Goal: Task Accomplishment & Management: Manage account settings

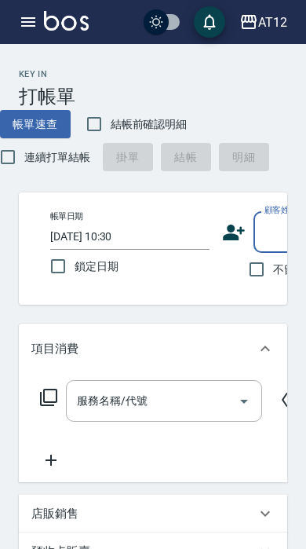
click at [28, 31] on button "button" at bounding box center [28, 21] width 31 height 31
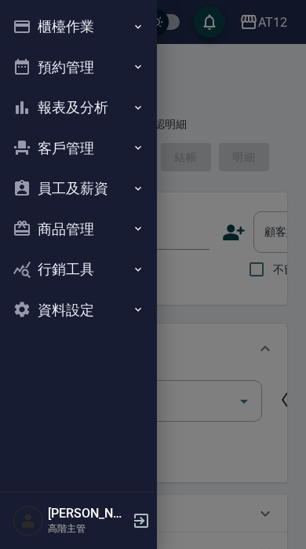
click at [109, 35] on button "櫃檯作業" at bounding box center [78, 26] width 145 height 41
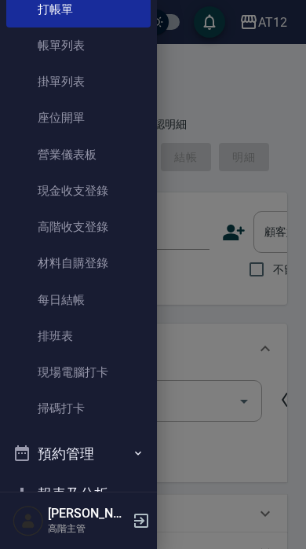
scroll to position [67, 0]
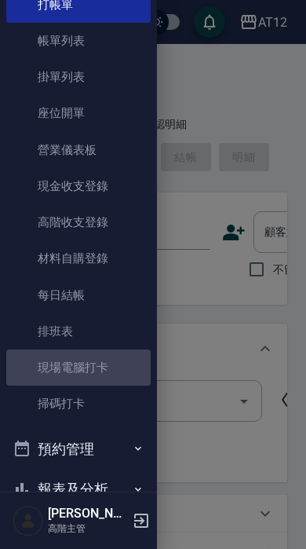
click at [130, 363] on link "現場電腦打卡" at bounding box center [78, 368] width 145 height 36
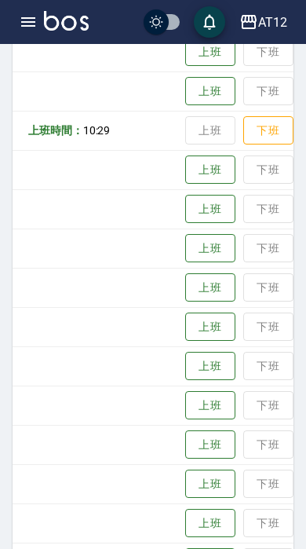
scroll to position [0, 354]
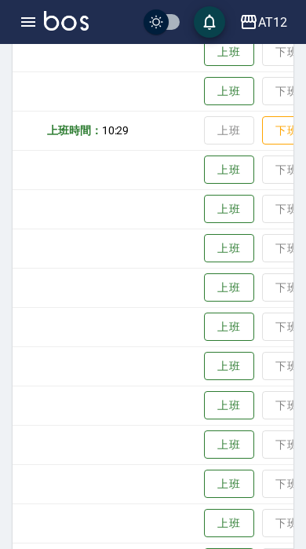
click at [204, 352] on button "上班" at bounding box center [229, 366] width 50 height 29
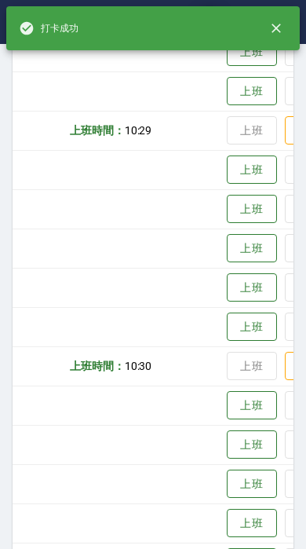
click at [227, 325] on button "上班" at bounding box center [252, 327] width 50 height 29
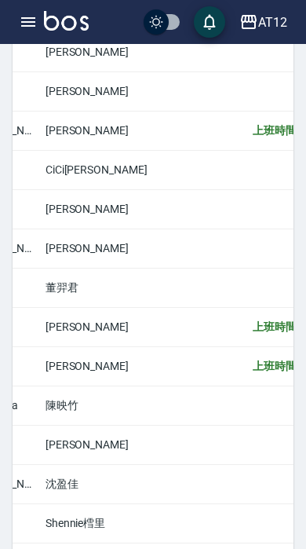
scroll to position [0, 145]
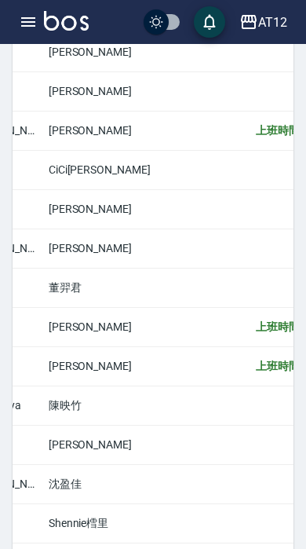
click at [39, 25] on button "button" at bounding box center [28, 21] width 31 height 31
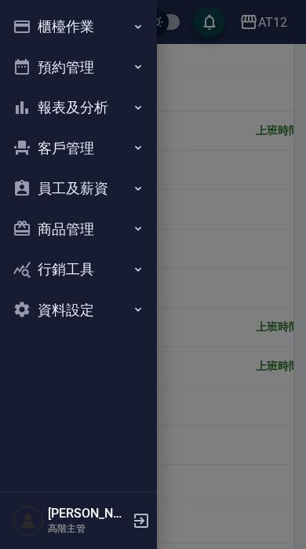
click at [90, 31] on button "櫃檯作業" at bounding box center [78, 26] width 145 height 41
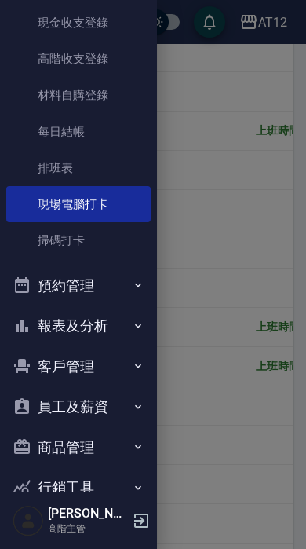
scroll to position [233, 0]
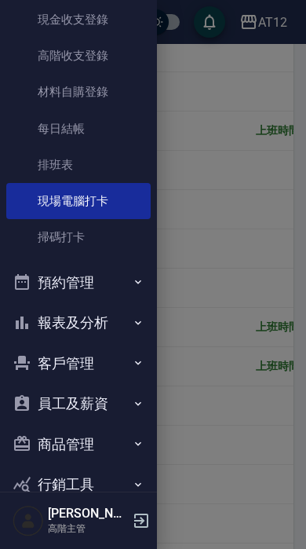
click at [112, 282] on button "預約管理" at bounding box center [78, 282] width 145 height 41
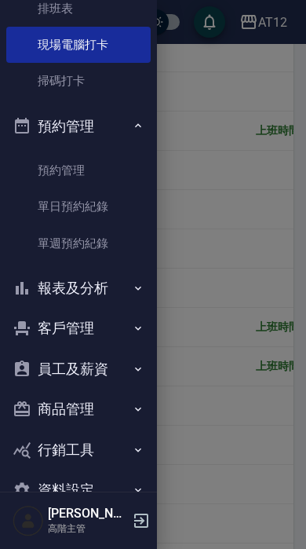
click at [107, 332] on button "客戶管理" at bounding box center [78, 328] width 145 height 41
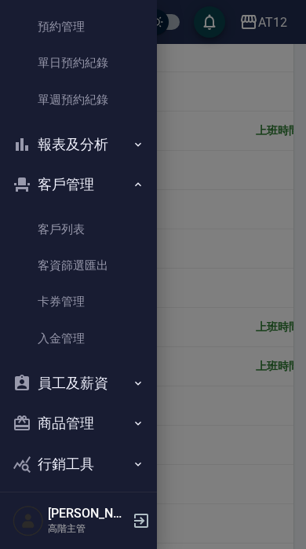
scroll to position [541, 0]
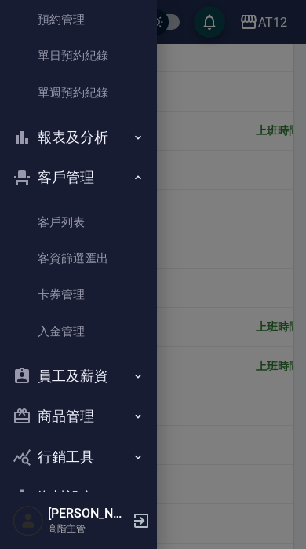
click at [112, 369] on button "員工及薪資" at bounding box center [78, 376] width 145 height 41
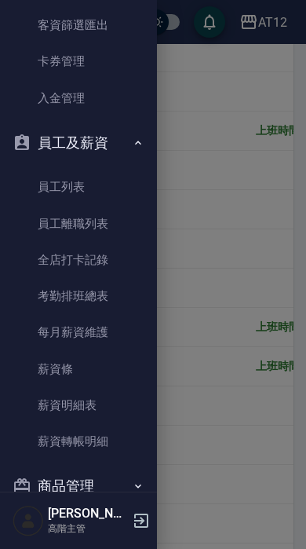
scroll to position [776, 0]
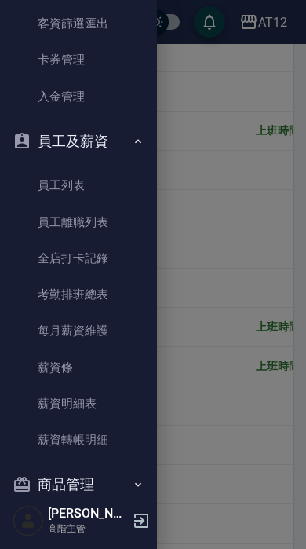
click at [110, 247] on link "全店打卡記錄" at bounding box center [78, 258] width 145 height 36
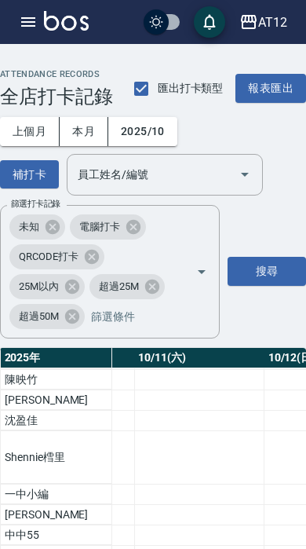
scroll to position [543, 1458]
click at [148, 369] on div "上 10:30" at bounding box center [209, 360] width 122 height 17
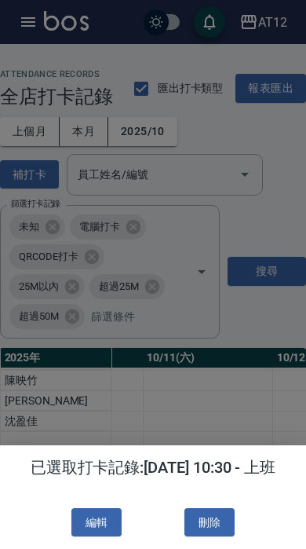
click at [207, 528] on button "刪除" at bounding box center [210, 522] width 50 height 29
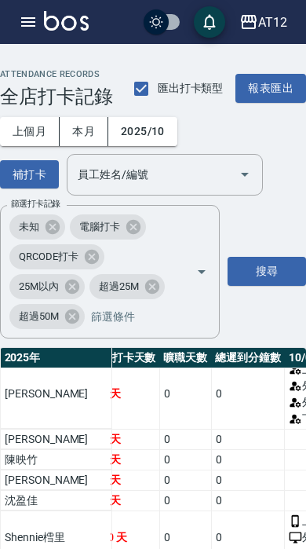
scroll to position [461, 14]
